Goal: Submit feedback/report problem: Provide input to the site owners about the experience or issues

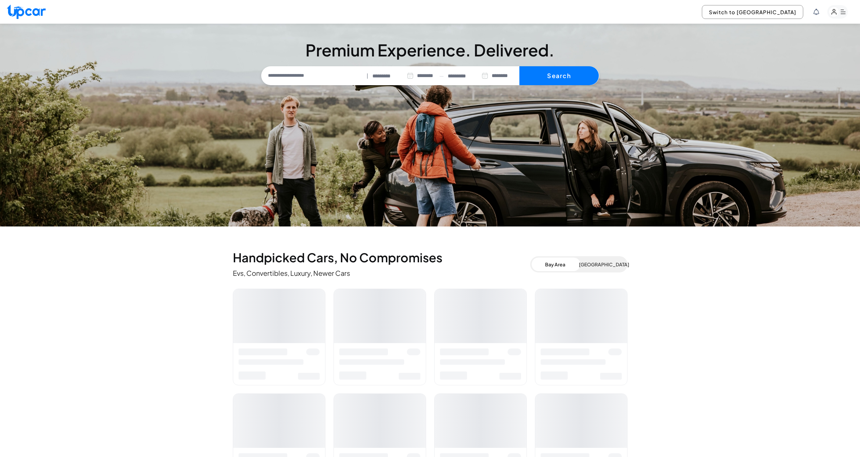
select select "********"
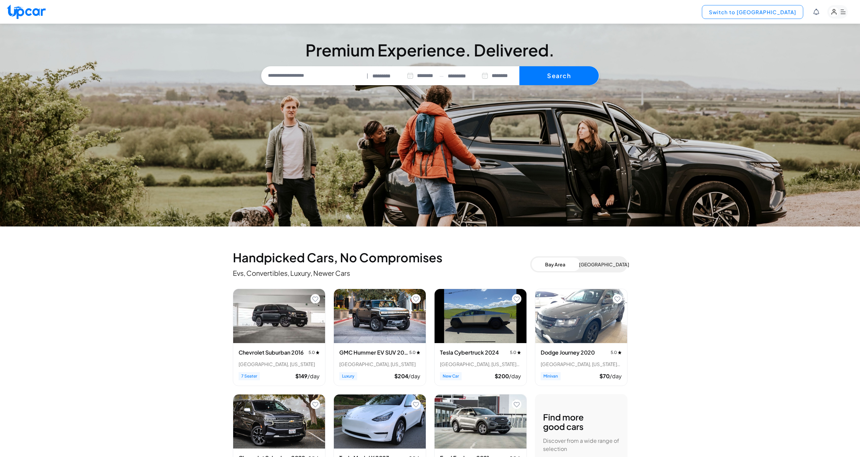
click at [790, 11] on button "Switch to Upper View" at bounding box center [752, 12] width 101 height 14
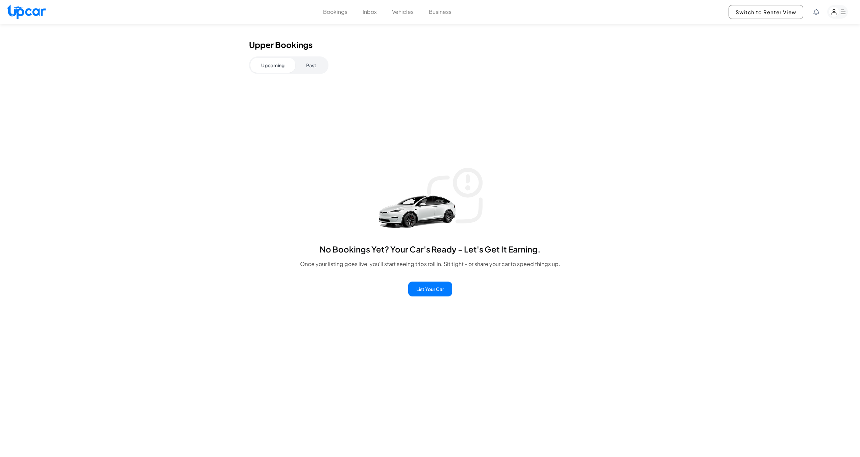
click at [312, 62] on button "Past" at bounding box center [311, 65] width 32 height 15
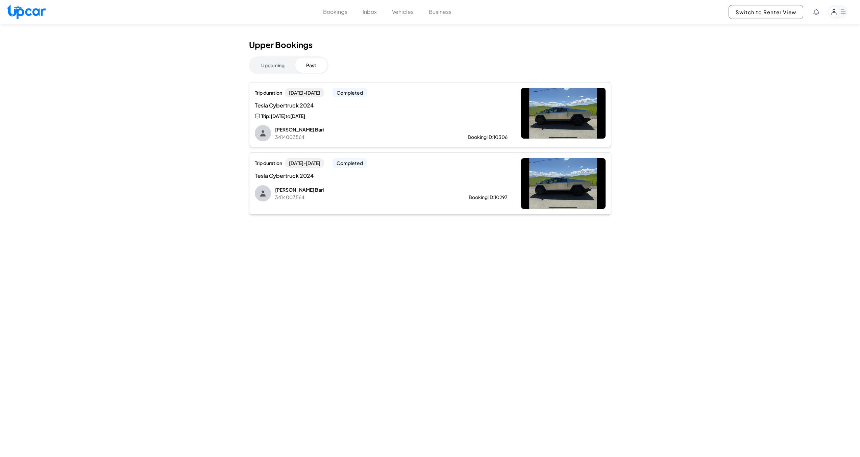
click at [378, 123] on div "Trip duration Sun, Sep 14 - Mon, Sep 15 Completed Tesla Cybertruck 2024 Trip: S…" at bounding box center [381, 115] width 253 height 54
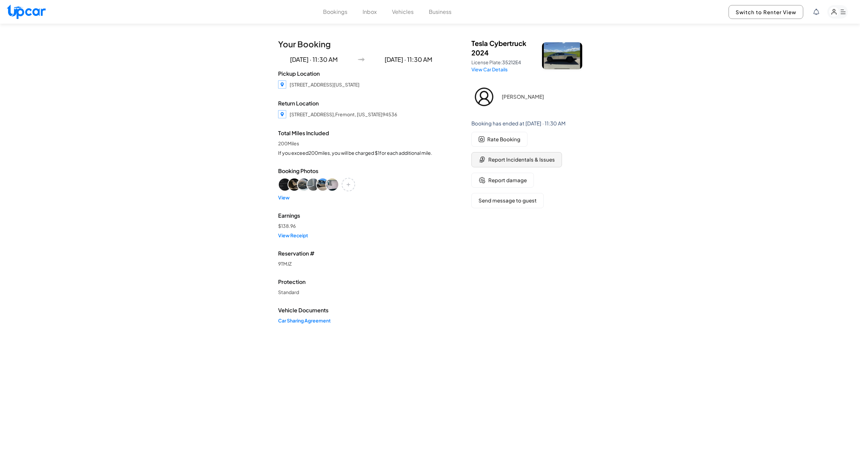
click at [515, 162] on span "Report Incidentals & Issues" at bounding box center [521, 160] width 67 height 8
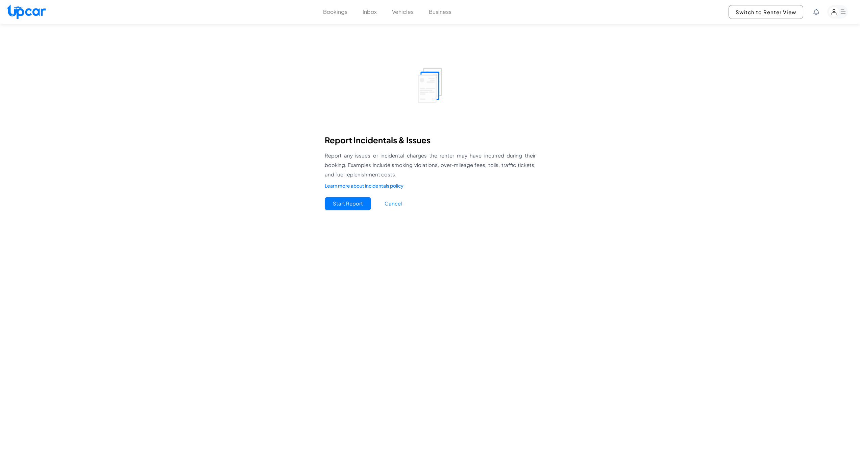
click at [346, 204] on button "Start Report" at bounding box center [348, 203] width 46 height 13
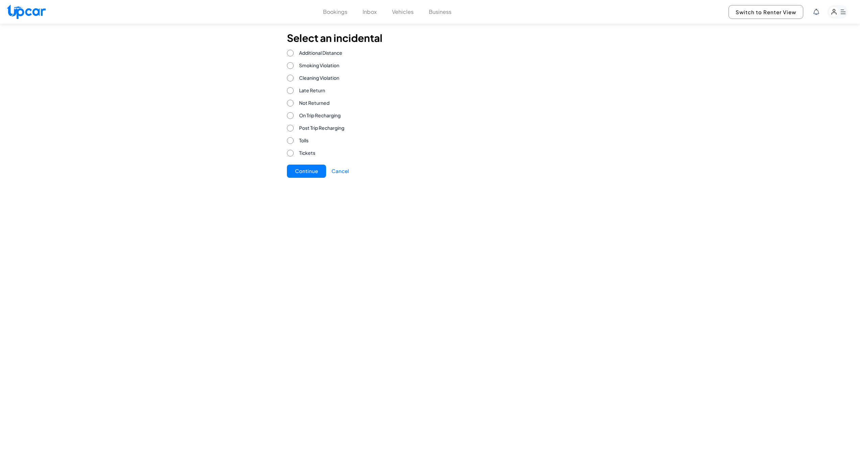
click at [304, 172] on button "Continue" at bounding box center [306, 170] width 39 height 13
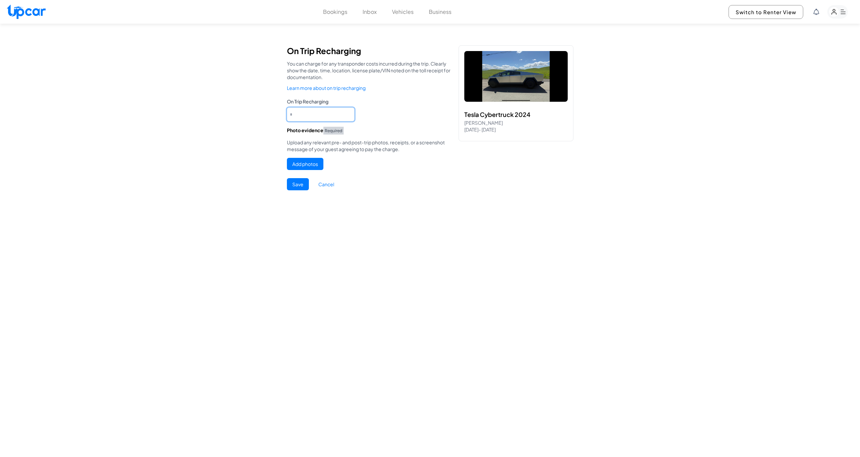
click at [336, 110] on Recharging "*" at bounding box center [321, 114] width 68 height 14
click at [329, 115] on Recharging "******" at bounding box center [321, 114] width 68 height 14
type Recharging "*****"
click at [310, 163] on button "Add photos" at bounding box center [305, 164] width 36 height 12
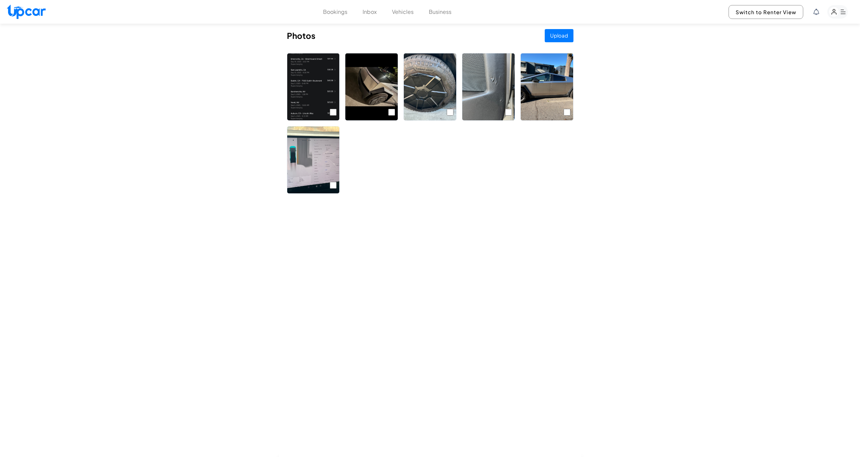
click at [562, 32] on button "Upload" at bounding box center [558, 35] width 29 height 13
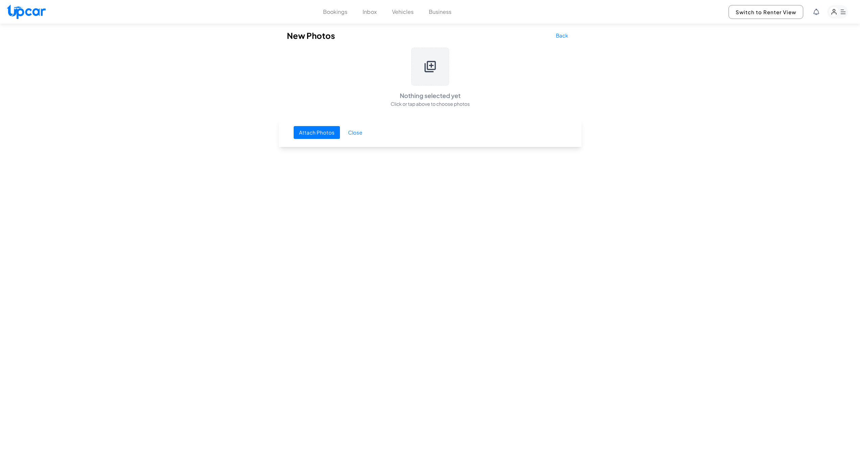
click at [564, 37] on button "Back" at bounding box center [561, 35] width 23 height 13
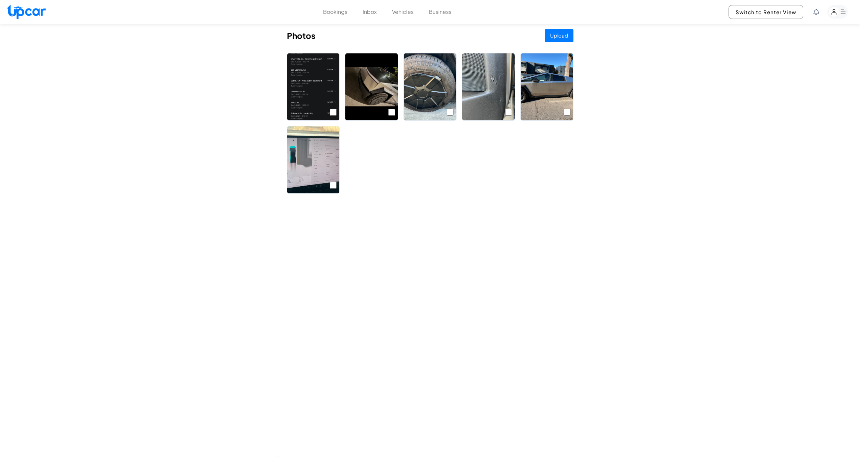
click at [345, 13] on button "Bookings" at bounding box center [335, 12] width 24 height 8
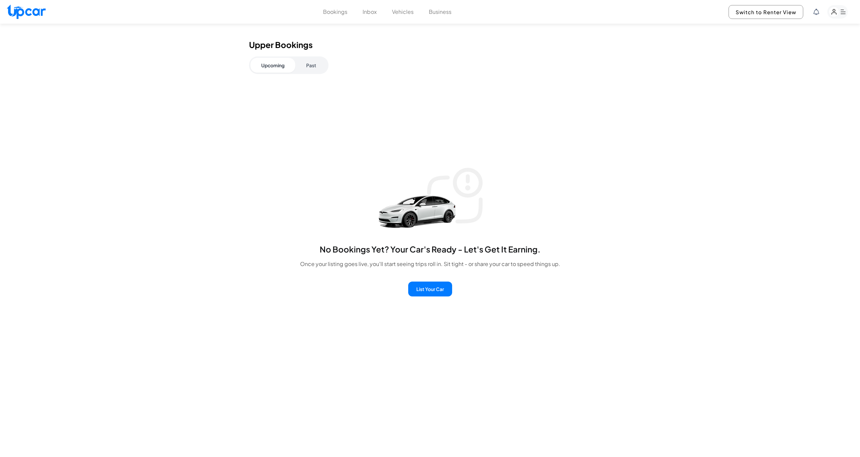
click at [313, 70] on button "Past" at bounding box center [311, 65] width 32 height 15
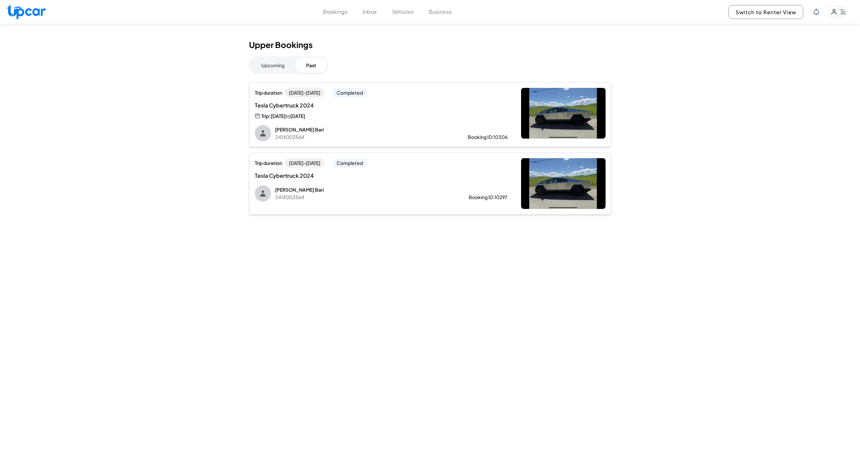
click at [351, 115] on div "Trip: Sun, Sep 14 to Mon, Sep 15" at bounding box center [324, 116] width 139 height 8
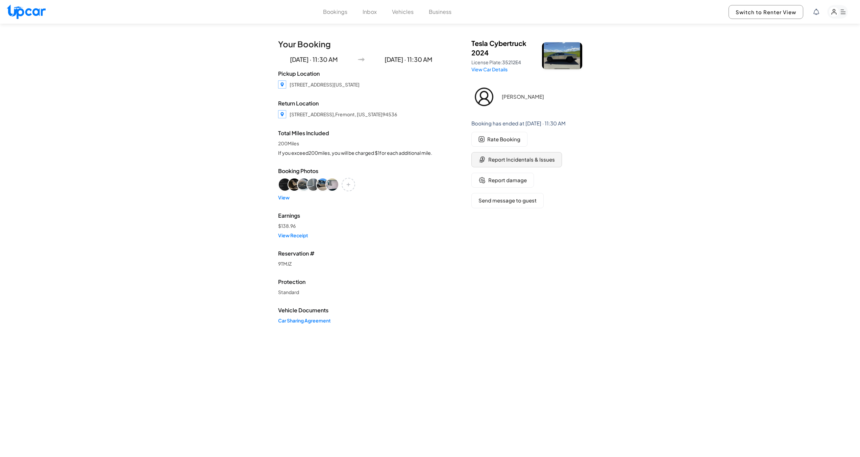
click at [503, 160] on span "Report Incidentals & Issues" at bounding box center [521, 160] width 67 height 8
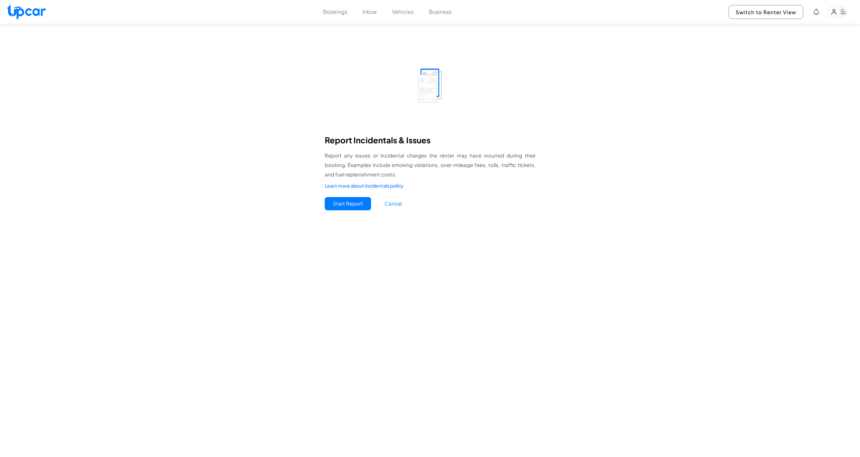
click at [341, 202] on button "Start Report" at bounding box center [348, 203] width 46 height 13
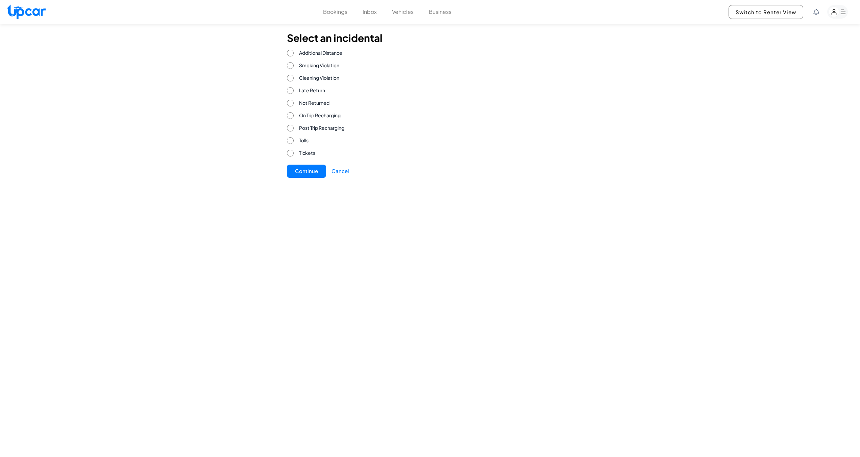
click at [304, 171] on button "Continue" at bounding box center [306, 170] width 39 height 13
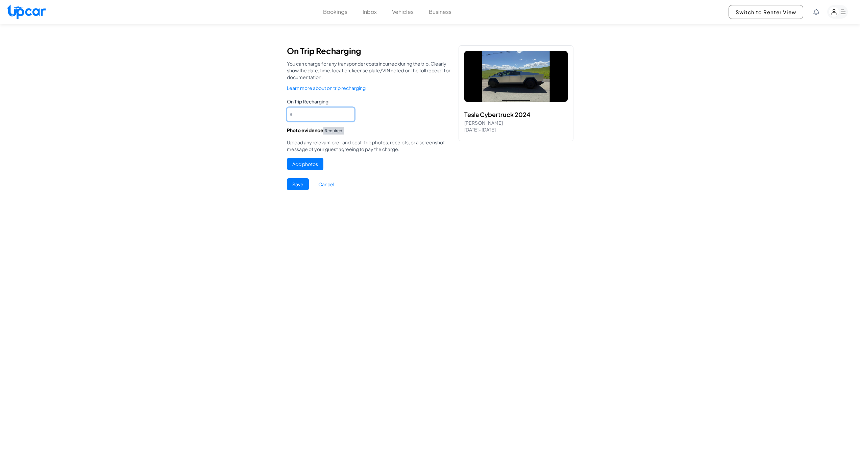
click at [328, 116] on Recharging "*" at bounding box center [321, 114] width 68 height 14
click at [345, 87] on link "Learn more about on trip recharging" at bounding box center [371, 87] width 169 height 7
click at [314, 114] on Recharging "*" at bounding box center [321, 114] width 68 height 14
click at [402, 15] on button "Vehicles" at bounding box center [403, 12] width 22 height 8
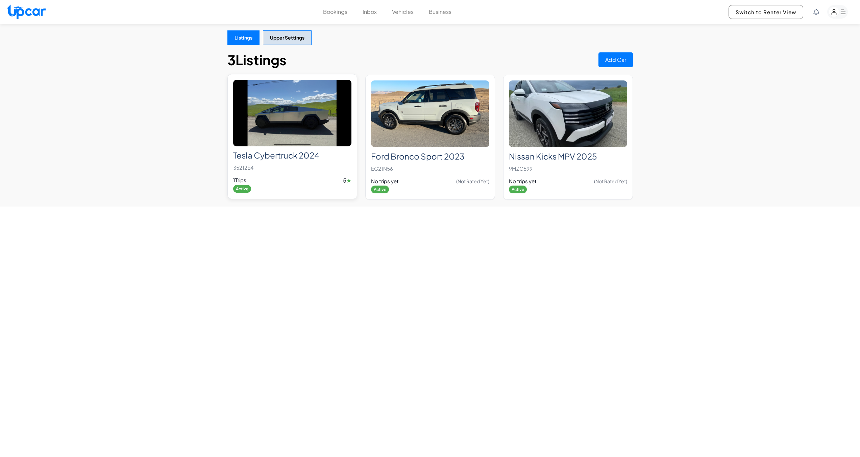
click at [283, 159] on h2 "Tesla Cybertruck 2024" at bounding box center [292, 155] width 118 height 10
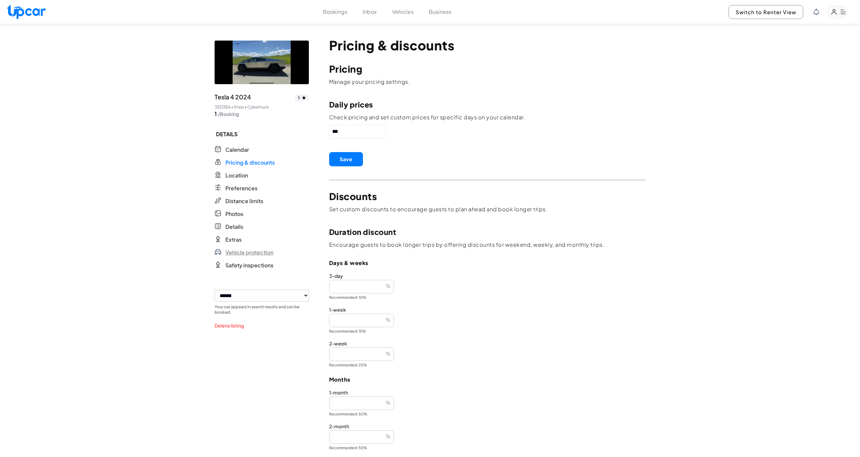
click at [243, 253] on span "Vehicle protection" at bounding box center [249, 252] width 48 height 8
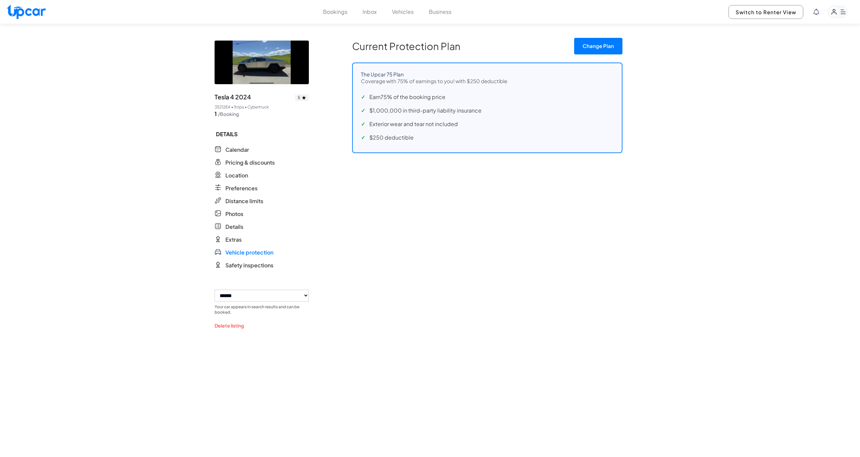
click at [590, 50] on button "Change Plan" at bounding box center [598, 46] width 48 height 17
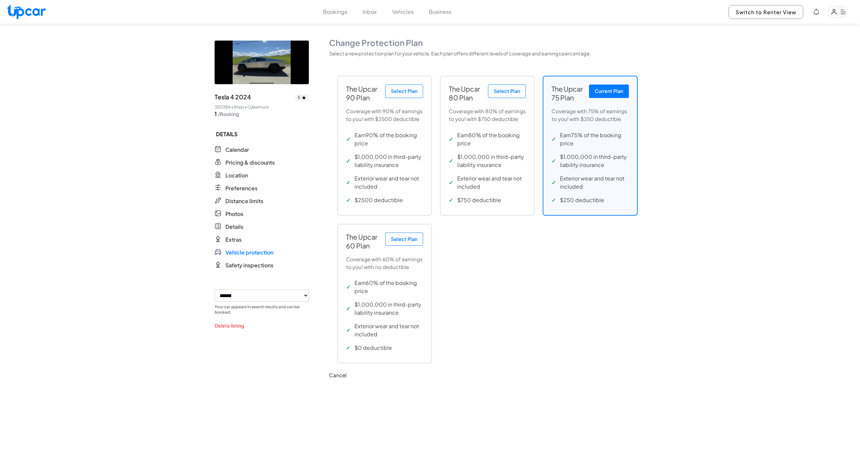
click at [673, 93] on div "**********" at bounding box center [430, 252] width 860 height 457
click at [339, 13] on button "Bookings" at bounding box center [335, 12] width 24 height 8
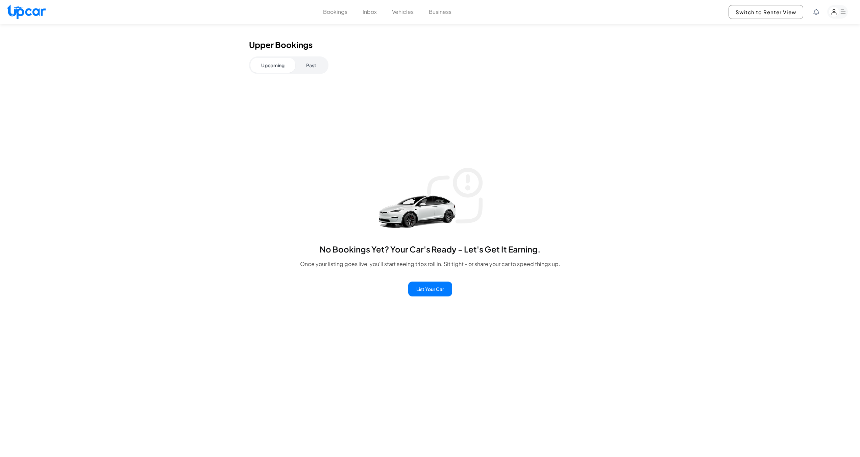
click at [338, 13] on button "Bookings" at bounding box center [335, 12] width 24 height 8
click at [312, 70] on button "Past" at bounding box center [311, 65] width 32 height 15
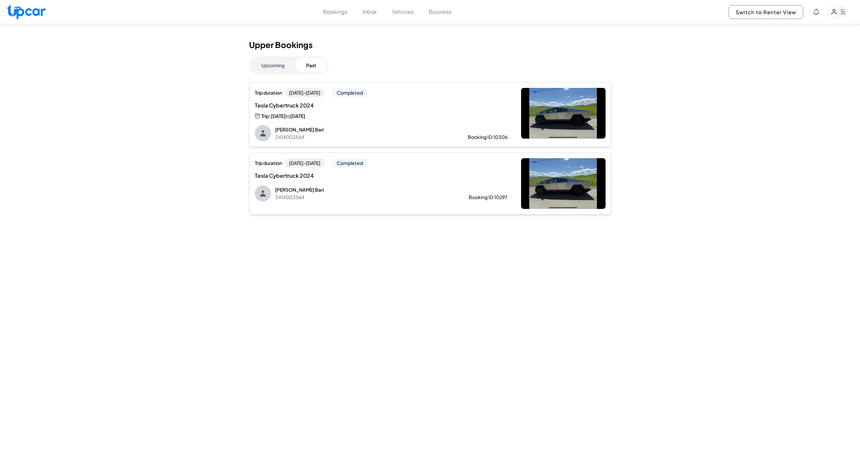
click at [352, 117] on div "Trip: Sun, Sep 14 to Mon, Sep 15" at bounding box center [324, 116] width 139 height 8
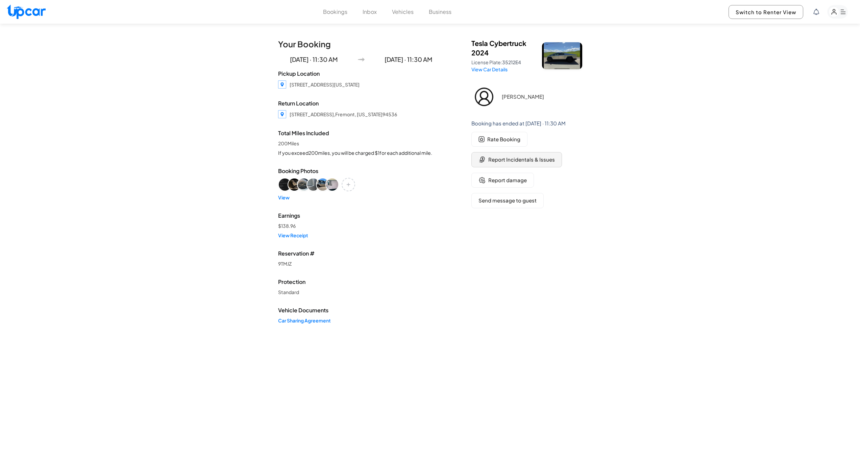
click at [496, 159] on span "Report Incidentals & Issues" at bounding box center [521, 160] width 67 height 8
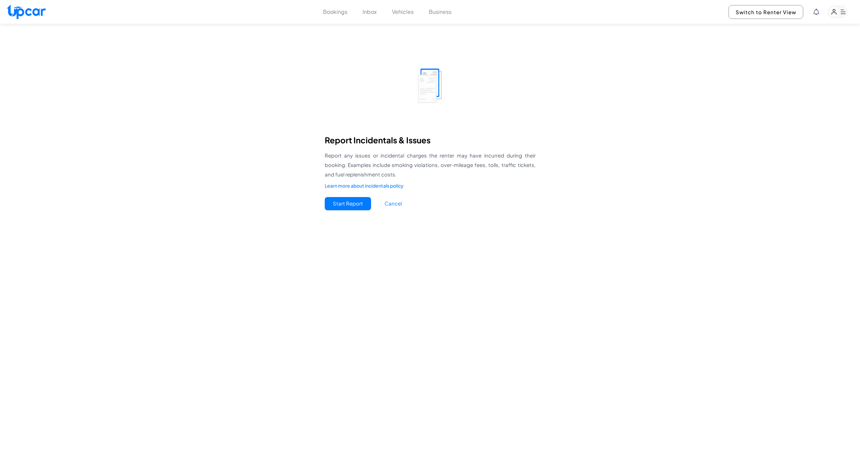
click at [338, 197] on button "Start Report" at bounding box center [348, 203] width 46 height 13
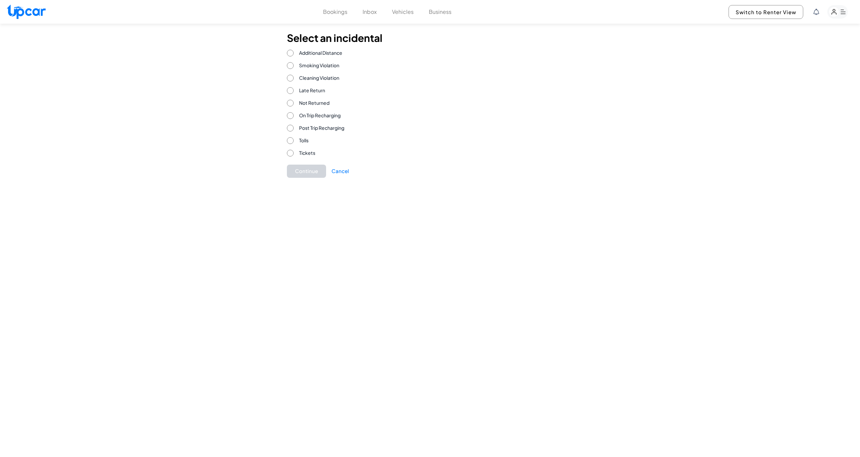
click at [335, 116] on span "On Trip Recharging" at bounding box center [320, 115] width 42 height 7
click at [308, 175] on button "Continue" at bounding box center [306, 170] width 39 height 13
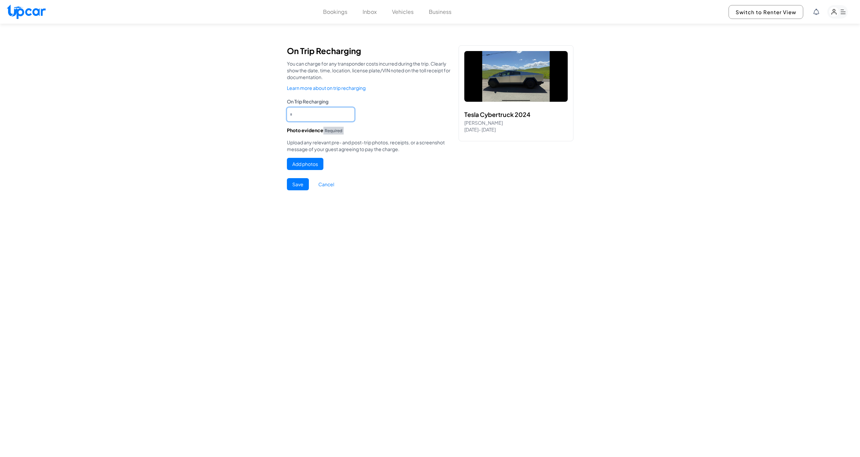
click at [317, 113] on Recharging "*" at bounding box center [321, 114] width 68 height 14
type Recharging "*****"
click at [302, 162] on button "Add photos" at bounding box center [305, 164] width 36 height 12
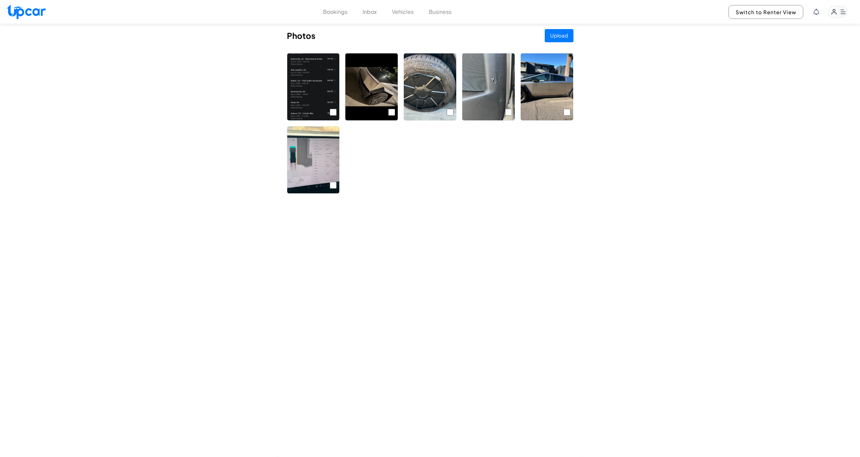
click at [556, 36] on button "Upload" at bounding box center [558, 35] width 29 height 13
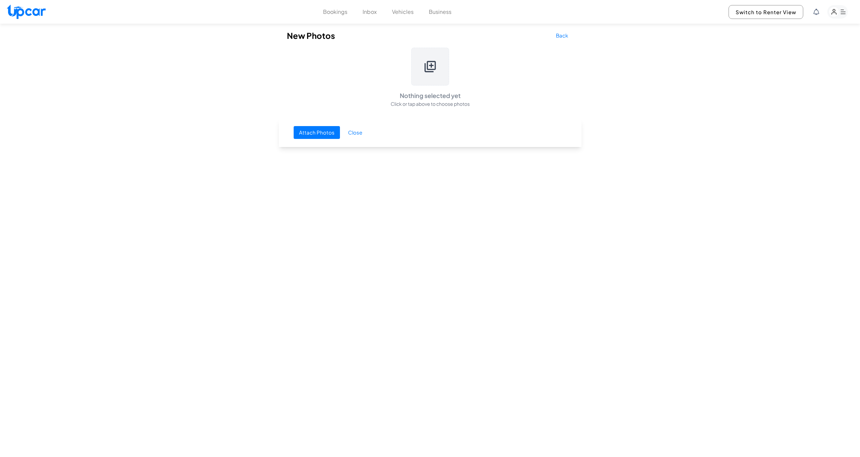
click at [565, 36] on button "Back" at bounding box center [561, 35] width 23 height 13
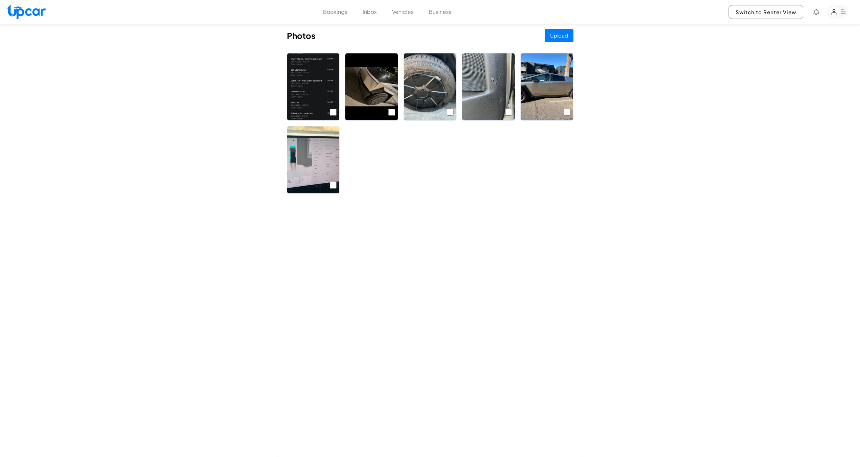
click at [565, 34] on button "Upload" at bounding box center [558, 35] width 29 height 13
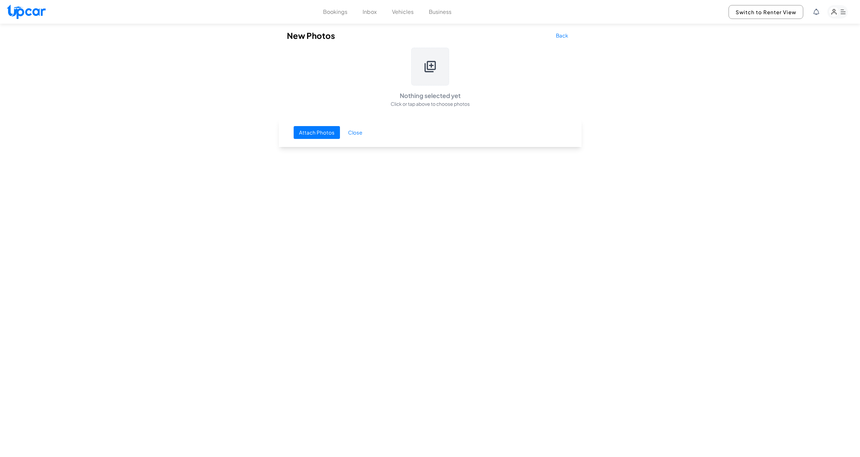
click at [324, 132] on button "Attach Photos" at bounding box center [317, 132] width 46 height 13
click at [558, 36] on button "Back" at bounding box center [561, 35] width 23 height 13
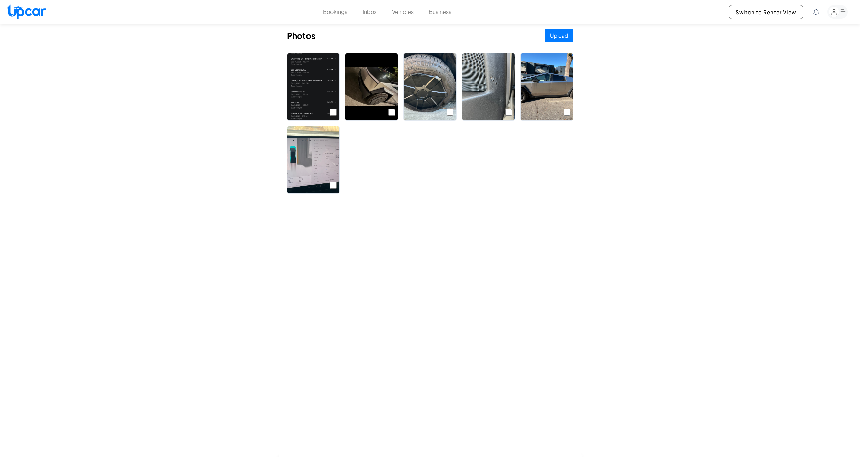
click at [556, 35] on button "Upload" at bounding box center [558, 35] width 29 height 13
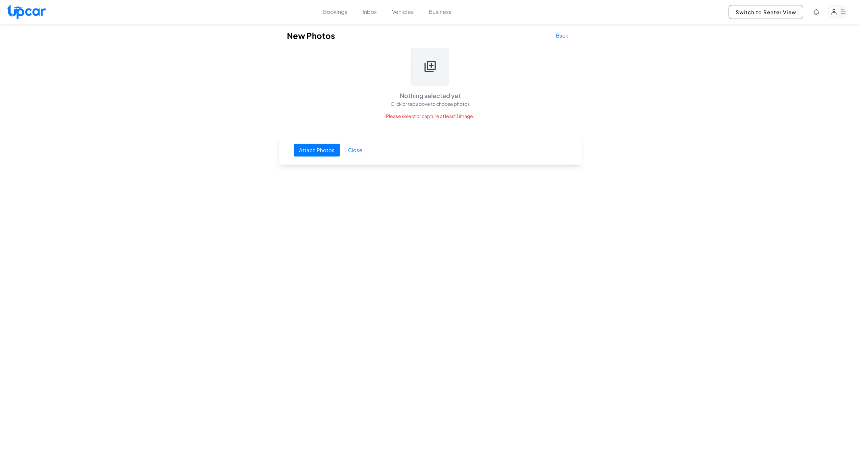
click at [429, 69] on icon at bounding box center [429, 66] width 11 height 11
click at [355, 149] on button "Close" at bounding box center [354, 150] width 25 height 13
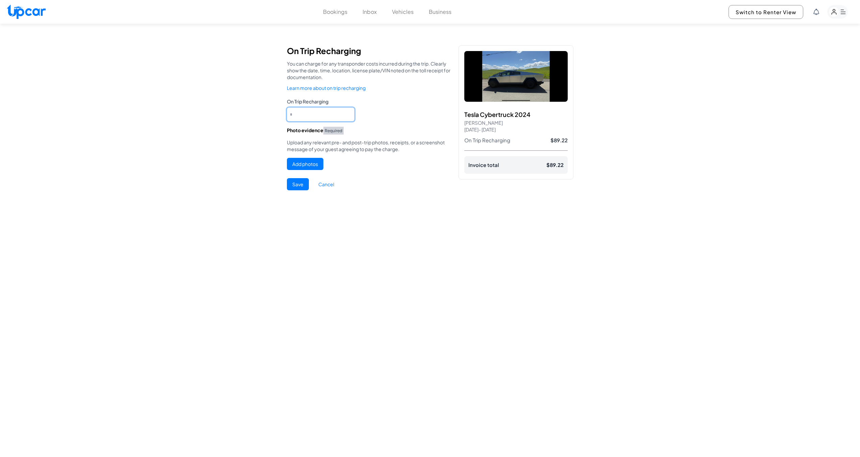
click at [333, 115] on Recharging "*****" at bounding box center [321, 114] width 68 height 14
type Recharging "*"
type Recharging "*****"
click at [302, 163] on button "Add photos" at bounding box center [305, 164] width 36 height 12
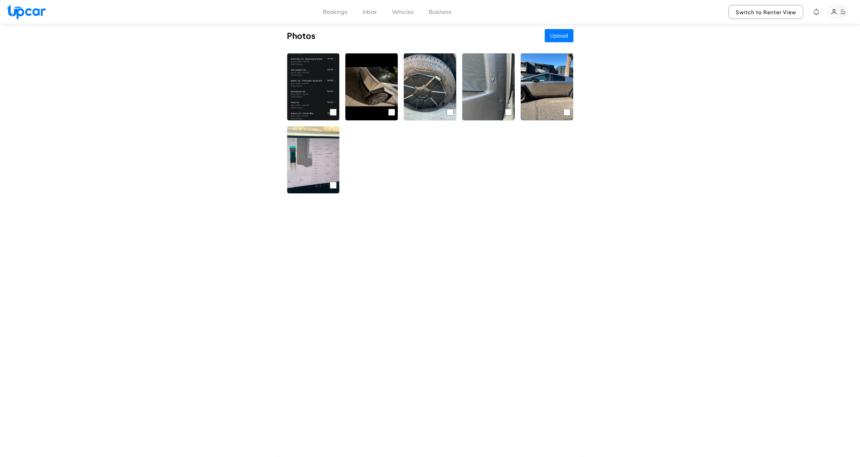
click at [559, 34] on button "Upload" at bounding box center [558, 35] width 29 height 13
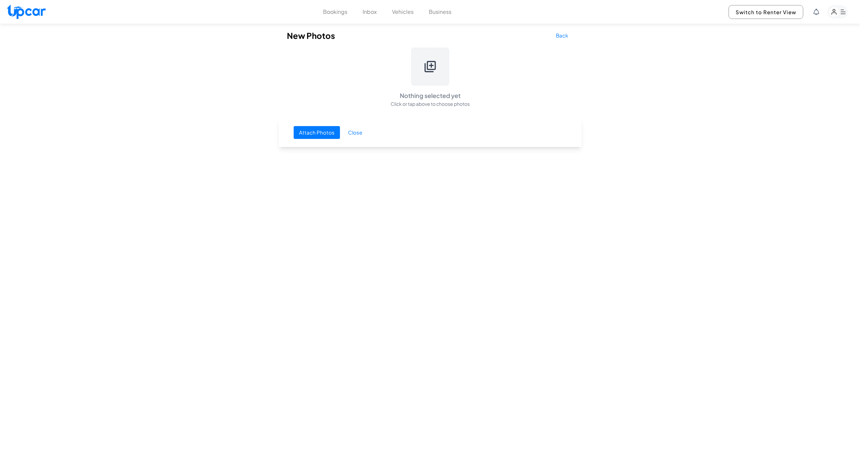
click at [437, 69] on div at bounding box center [430, 67] width 38 height 38
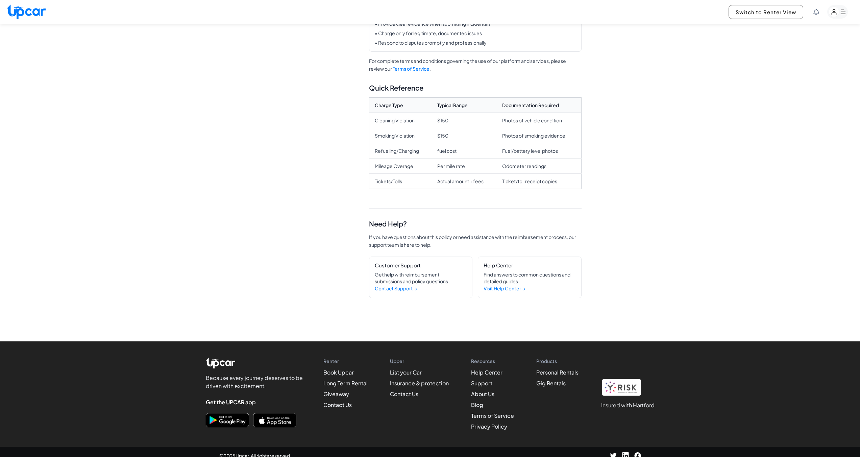
scroll to position [502, 0]
